Goal: Task Accomplishment & Management: Manage account settings

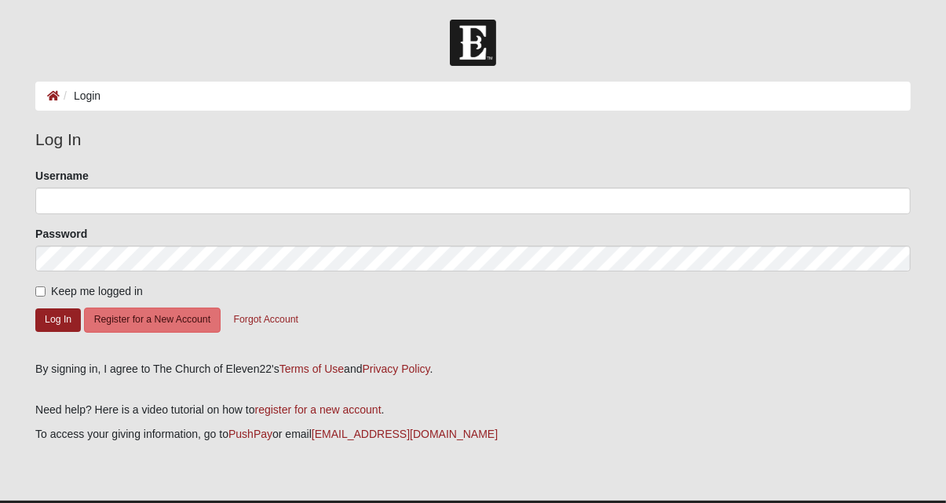
click at [113, 98] on ol "Login" at bounding box center [473, 96] width 876 height 29
click at [74, 104] on li "Login" at bounding box center [80, 96] width 41 height 16
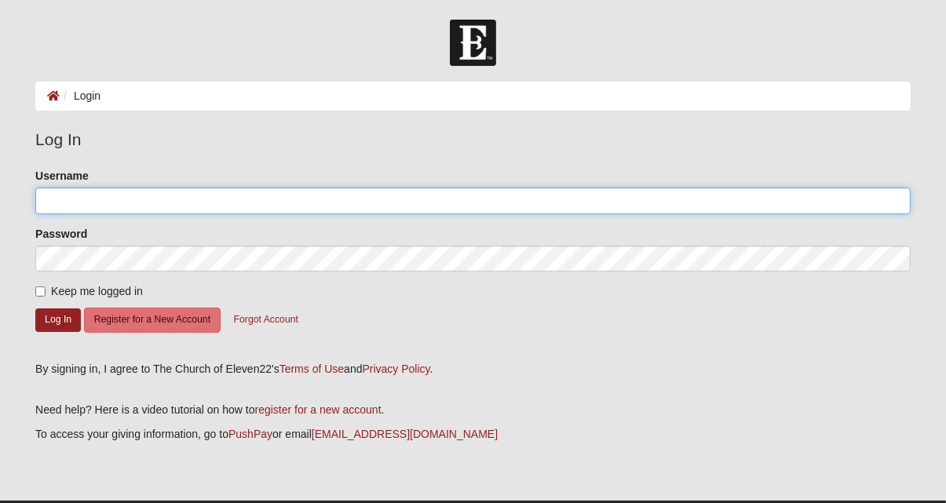
click at [82, 196] on input "Username" at bounding box center [473, 201] width 876 height 27
type input "Kluitgaarden"
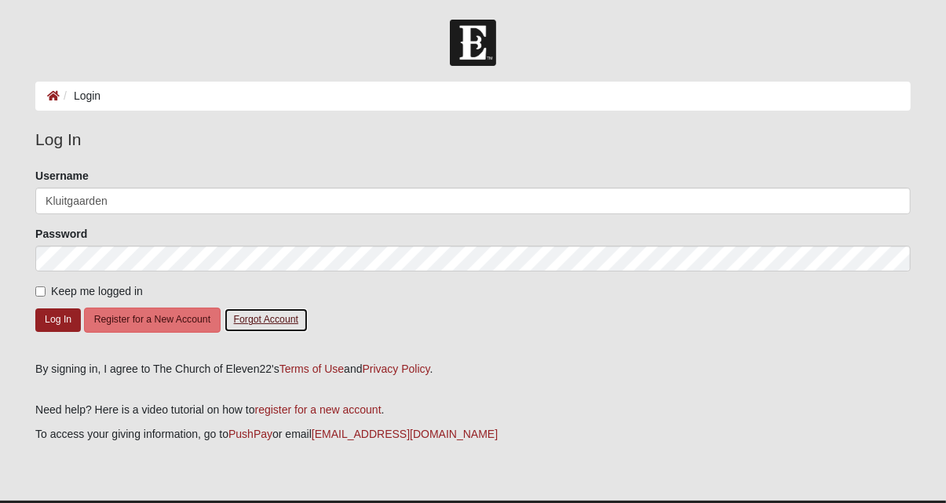
click at [244, 317] on button "Forgot Account" at bounding box center [266, 320] width 85 height 24
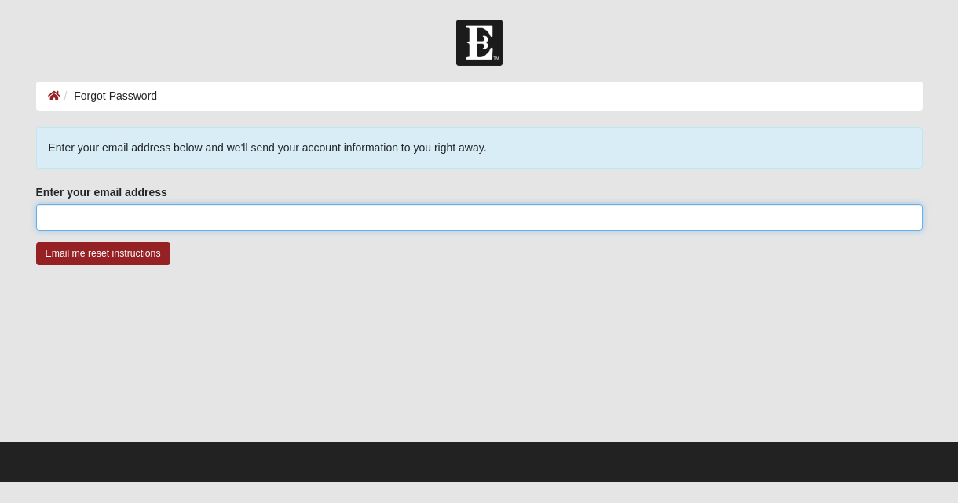
click at [50, 217] on input "Enter your email address" at bounding box center [479, 217] width 887 height 27
type input "[EMAIL_ADDRESS]"
click at [36, 243] on input "Email me reset instructions" at bounding box center [103, 254] width 134 height 23
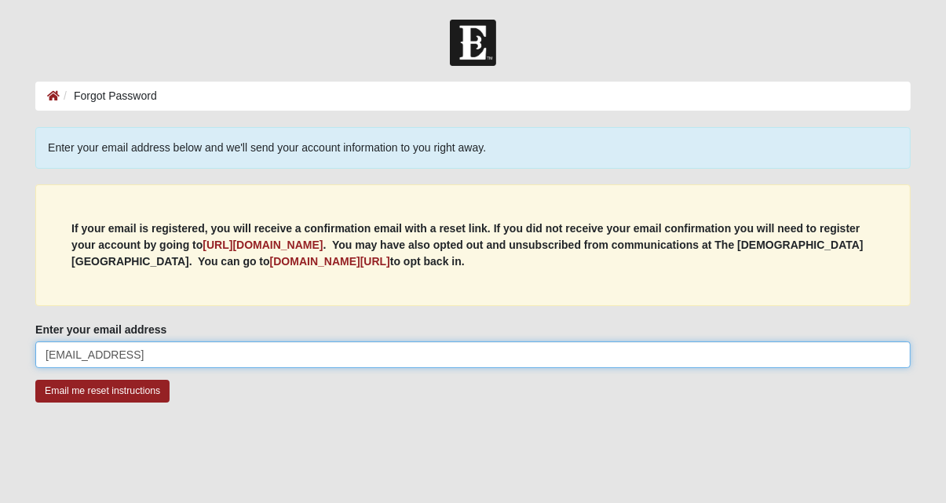
click at [228, 352] on input "[EMAIL_ADDRESS]" at bounding box center [473, 355] width 876 height 27
type input "[EMAIL_ADDRESS][DOMAIN_NAME]"
click at [35, 380] on input "Email me reset instructions" at bounding box center [102, 391] width 134 height 23
